Goal: Task Accomplishment & Management: Complete application form

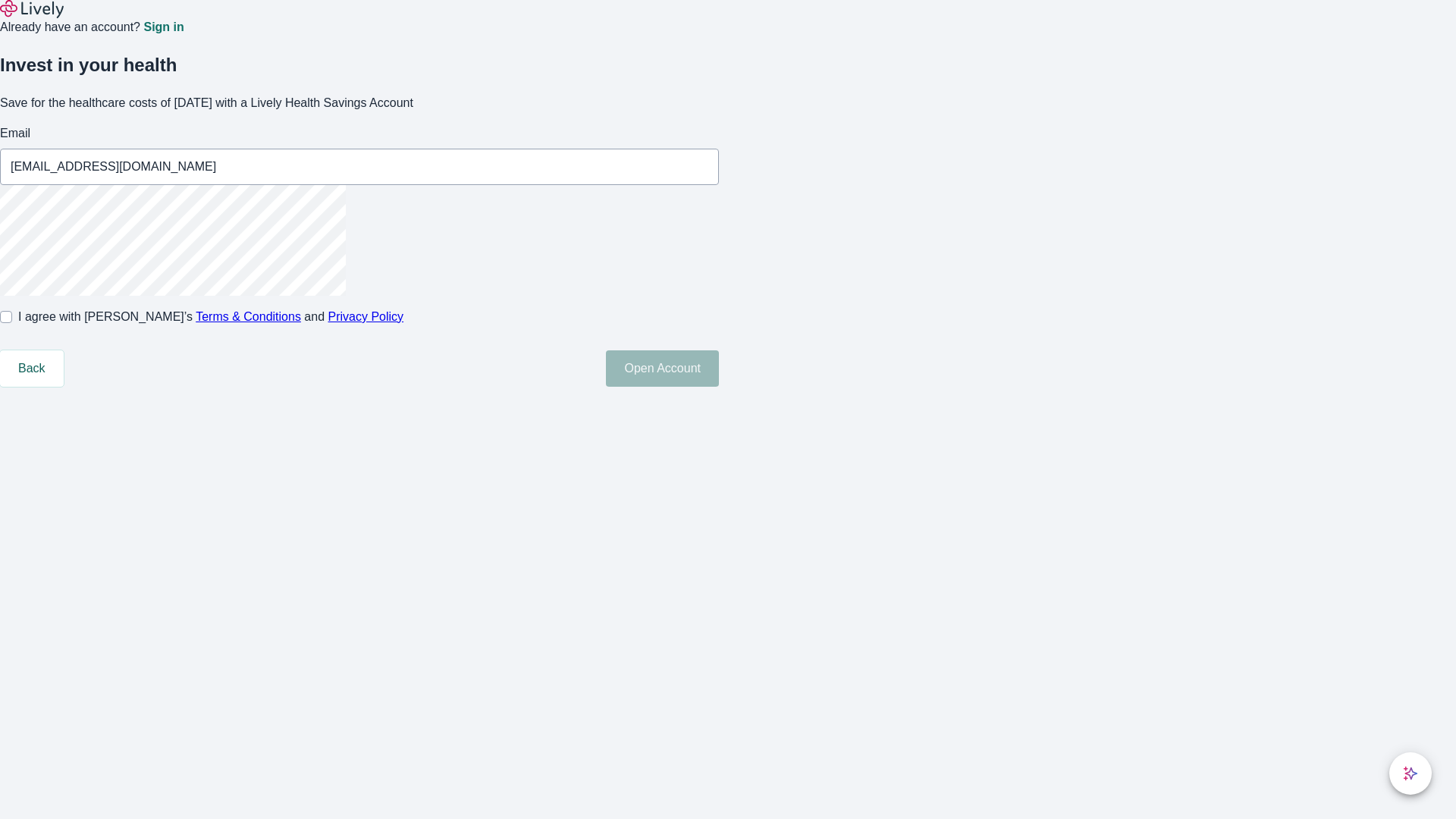
click at [12, 323] on input "I agree with Lively’s Terms & Conditions and Privacy Policy" at bounding box center [6, 317] width 12 height 12
checkbox input "true"
click at [718, 386] on button "Open Account" at bounding box center [661, 369] width 113 height 37
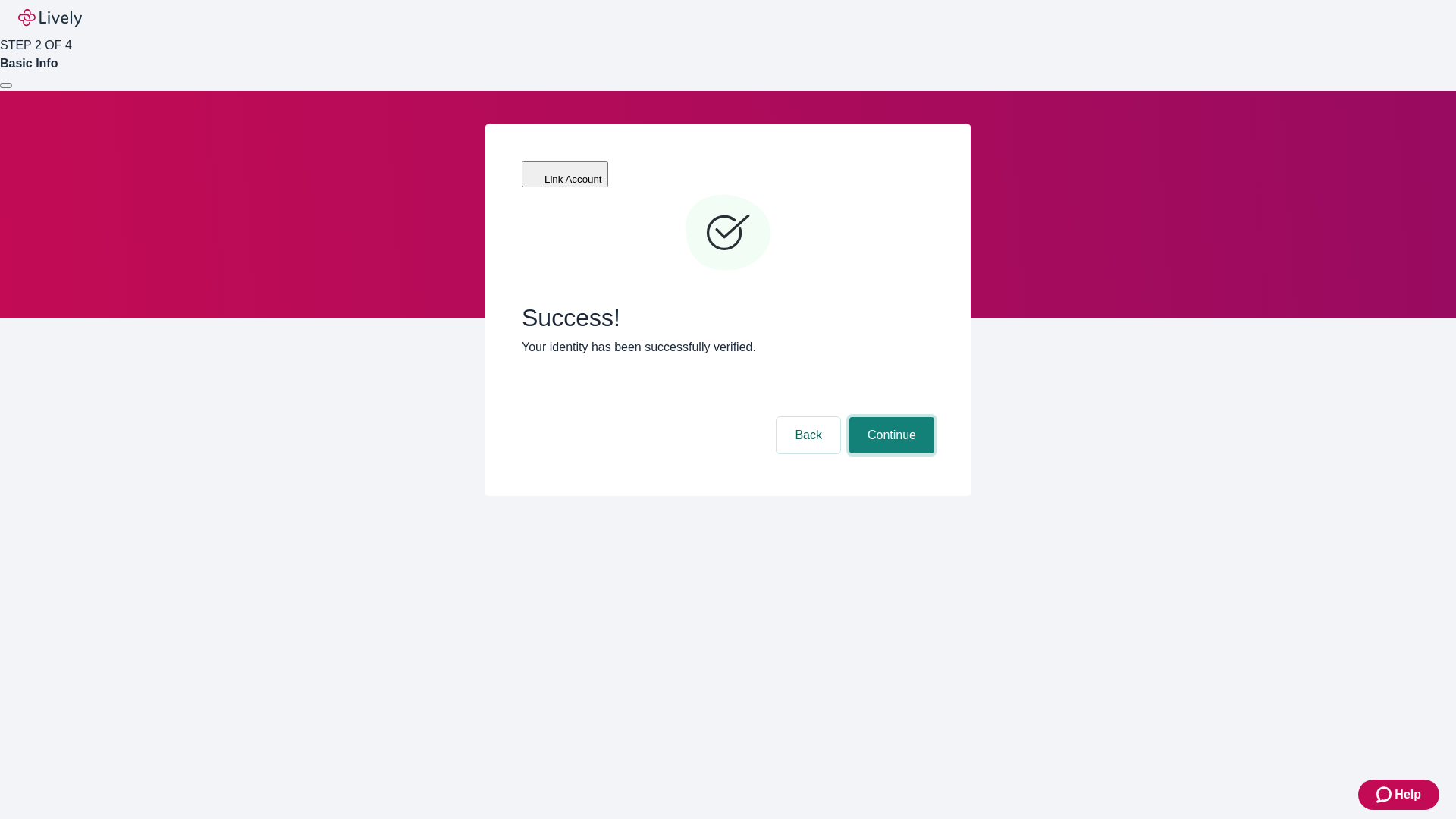
click at [889, 417] on button "Continue" at bounding box center [891, 435] width 85 height 37
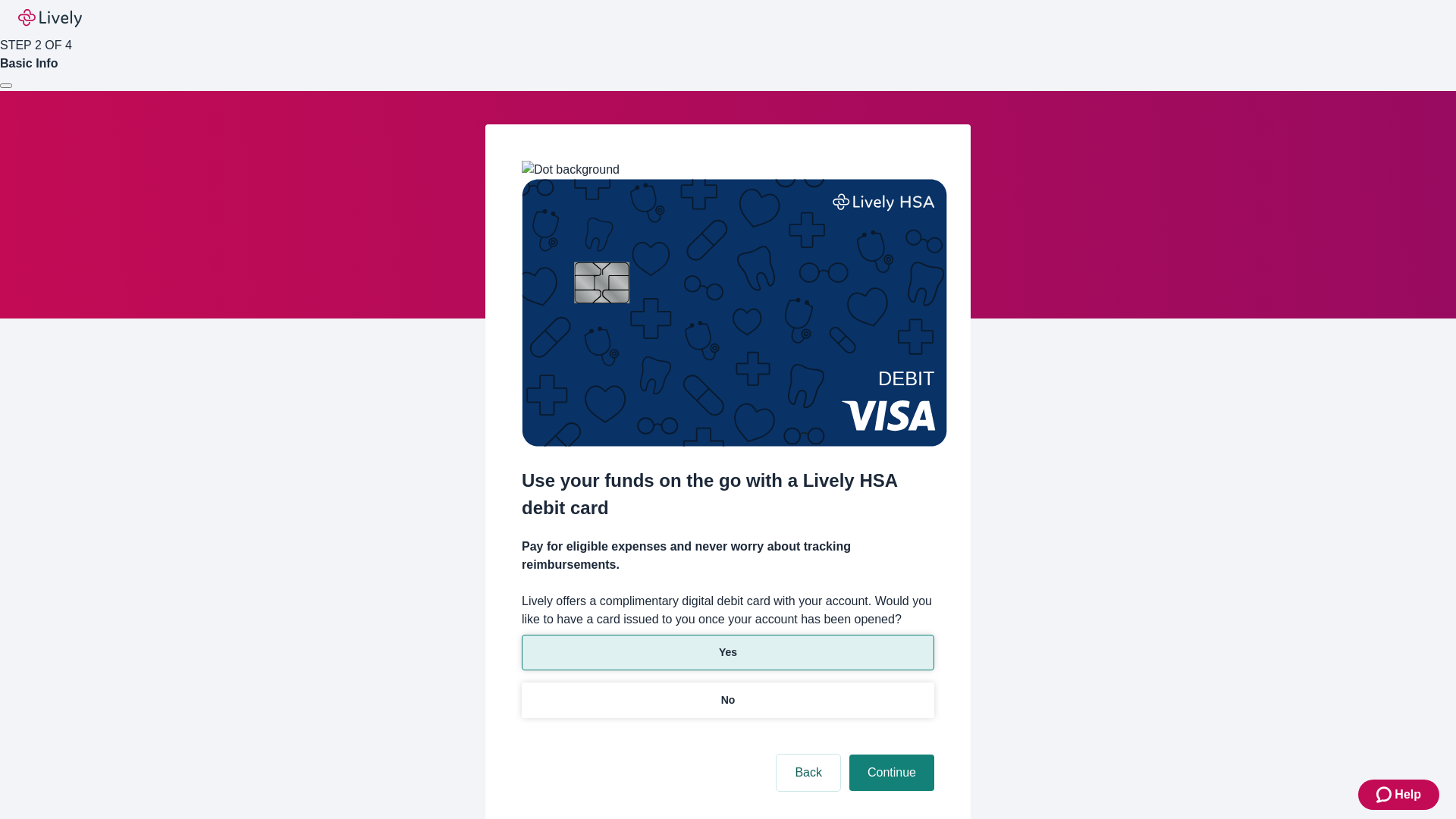
click at [727, 645] on p "Yes" at bounding box center [727, 653] width 18 height 16
click at [889, 754] on button "Continue" at bounding box center [891, 773] width 85 height 37
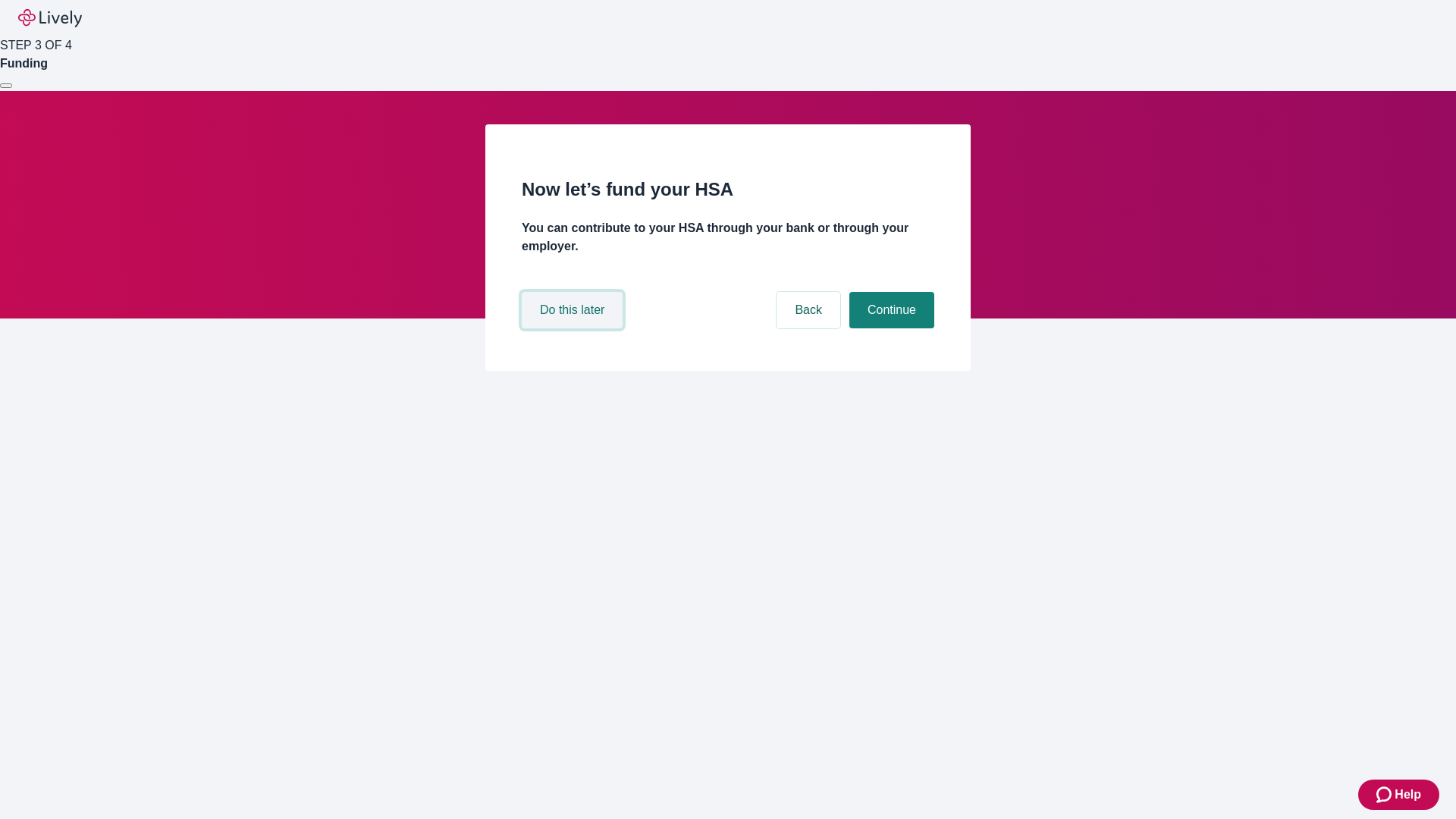
click at [574, 328] on button "Do this later" at bounding box center [571, 310] width 101 height 37
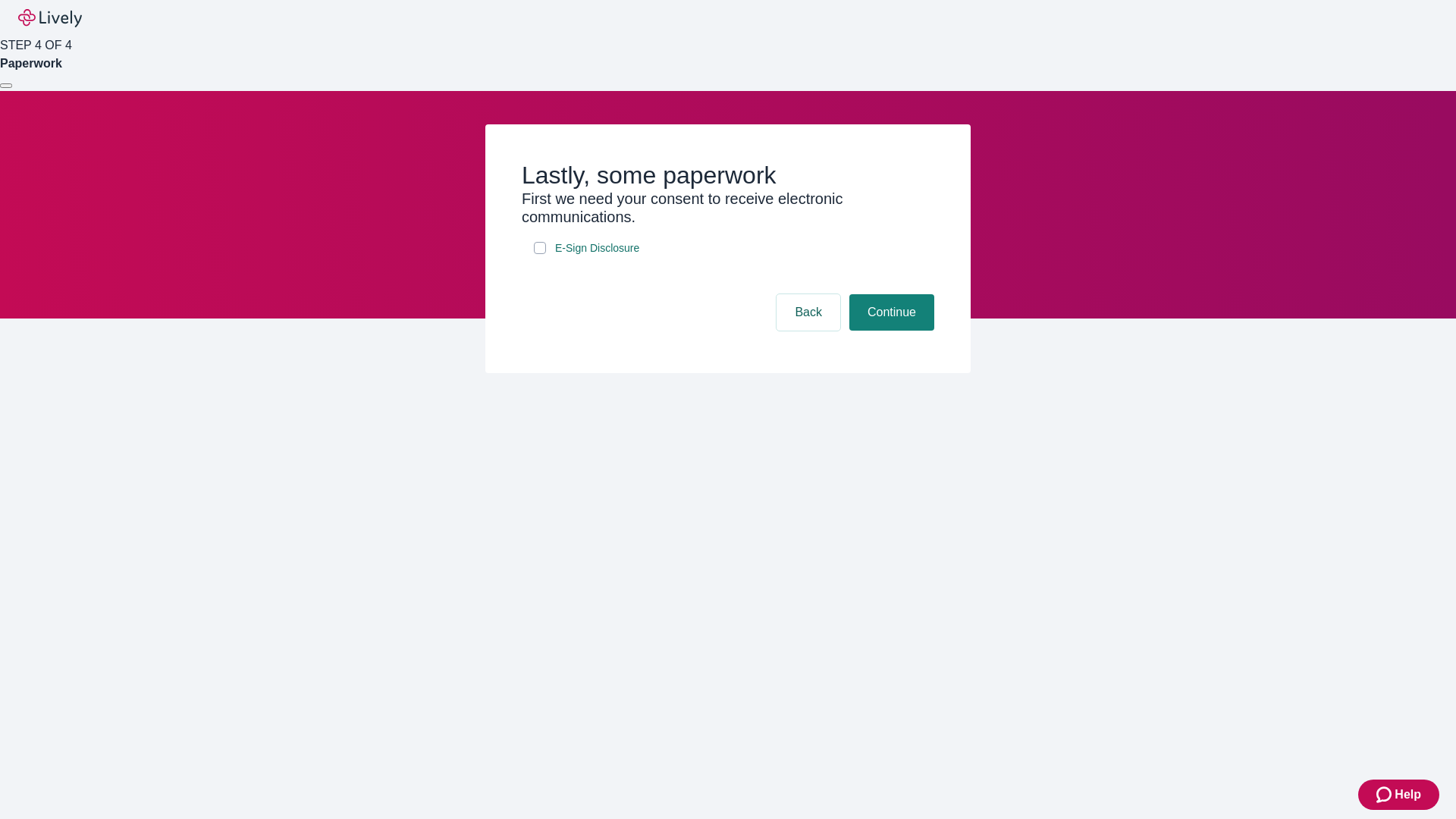
click at [540, 254] on input "E-Sign Disclosure" at bounding box center [540, 248] width 12 height 12
checkbox input "true"
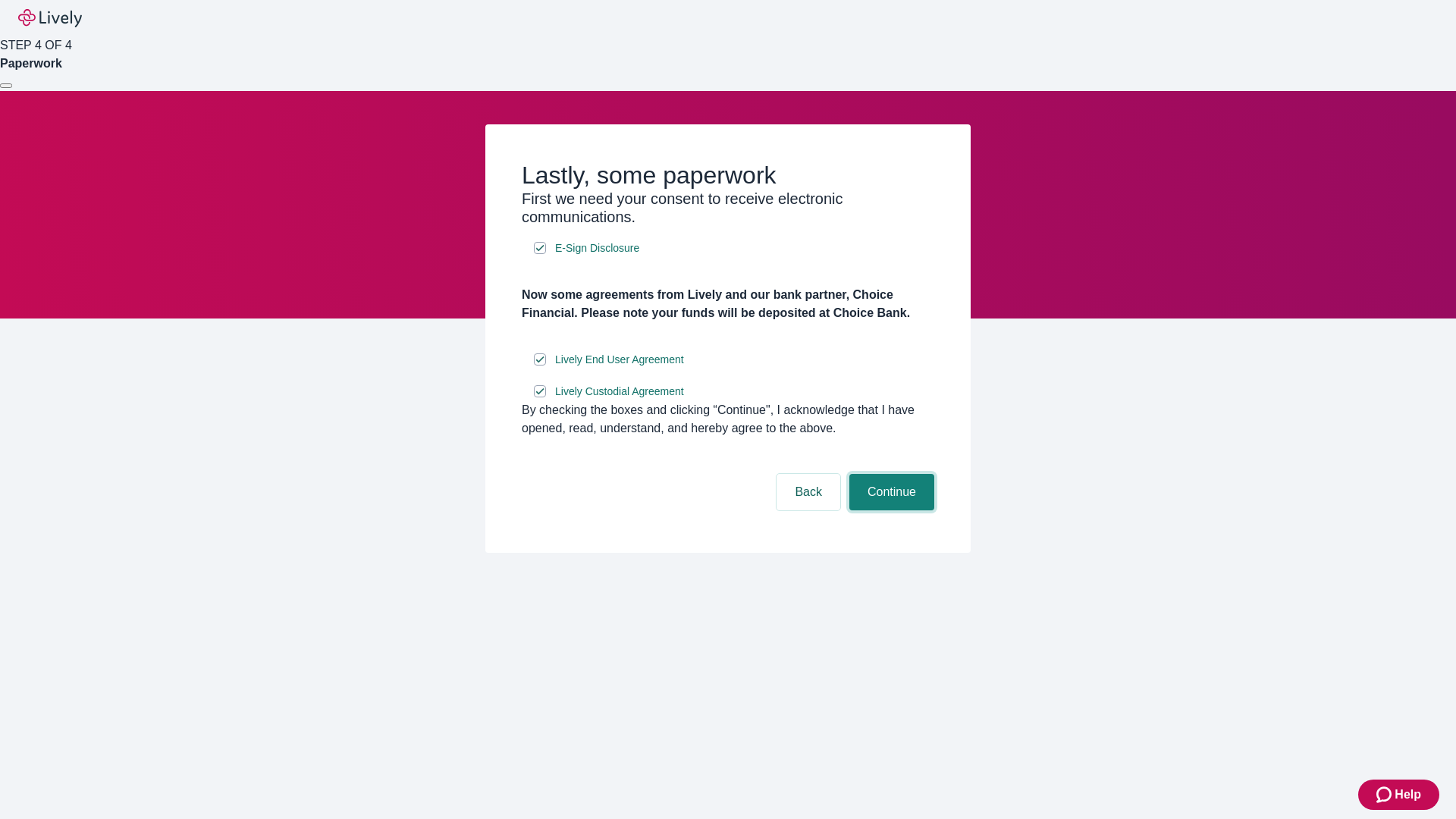
click at [889, 510] on button "Continue" at bounding box center [891, 492] width 85 height 37
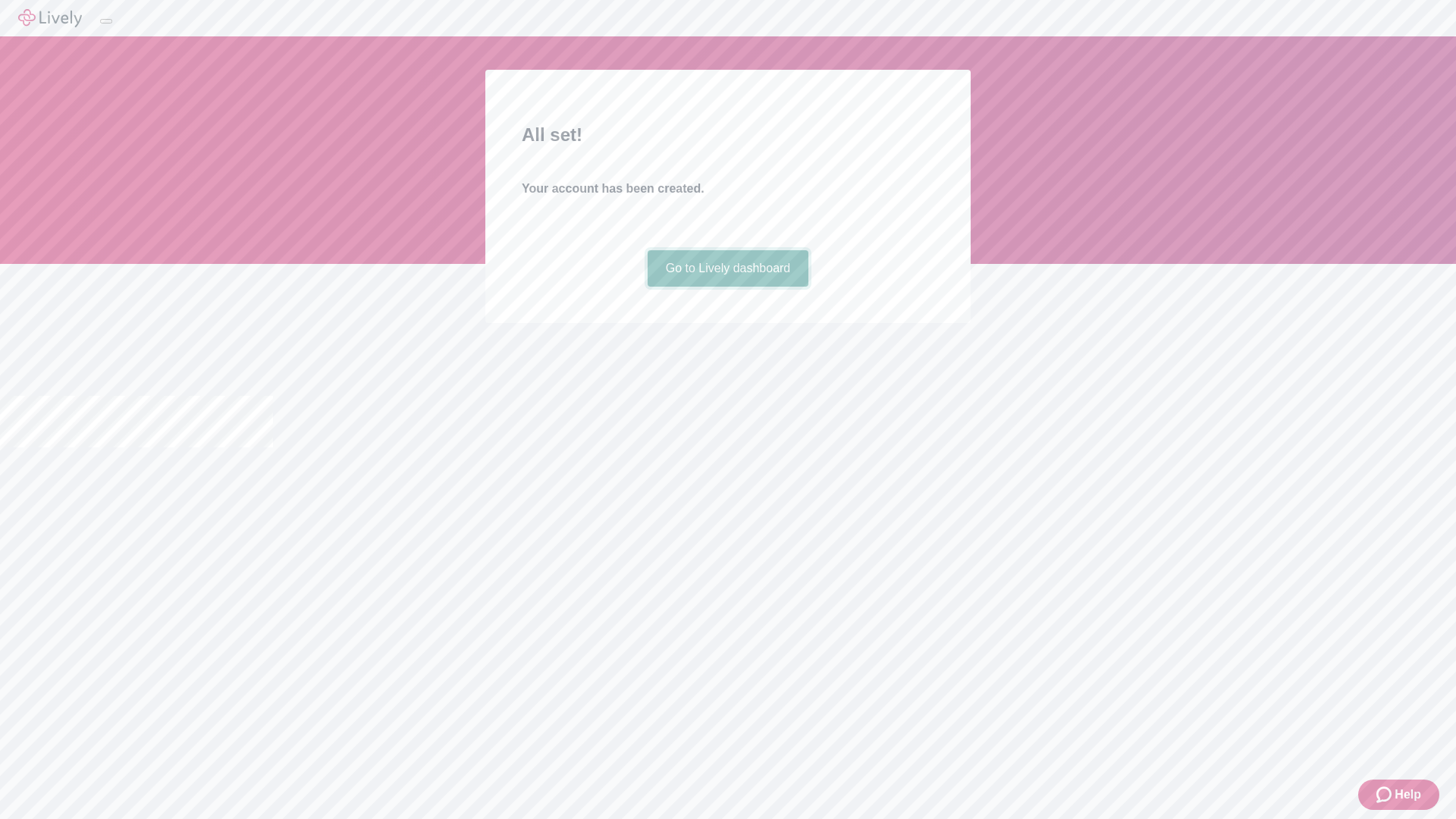
click at [727, 286] on link "Go to Lively dashboard" at bounding box center [728, 269] width 161 height 37
